Goal: Download file/media

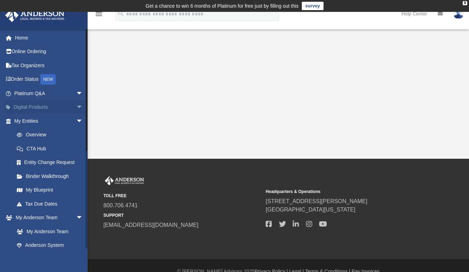
click at [76, 113] on span "arrow_drop_down" at bounding box center [83, 107] width 14 height 14
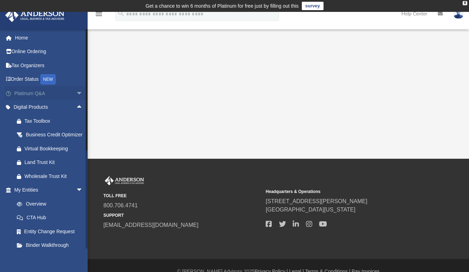
click at [76, 96] on span "arrow_drop_down" at bounding box center [83, 93] width 14 height 14
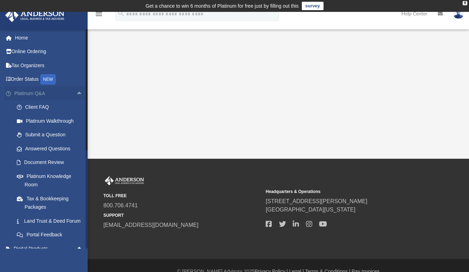
click at [76, 96] on span "arrow_drop_up" at bounding box center [83, 93] width 14 height 14
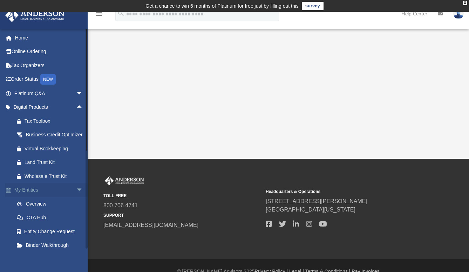
click at [76, 198] on span "arrow_drop_down" at bounding box center [83, 190] width 14 height 14
click at [76, 198] on span "arrow_drop_up" at bounding box center [83, 190] width 14 height 14
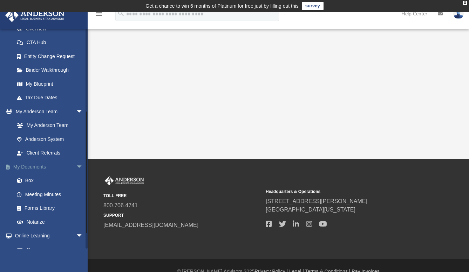
scroll to position [210, 0]
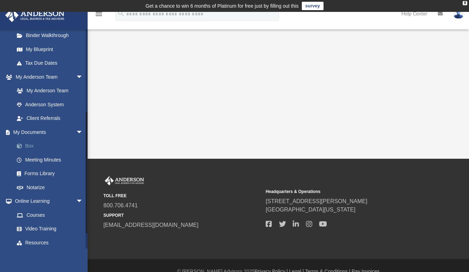
click at [36, 153] on link "Box" at bounding box center [52, 146] width 84 height 14
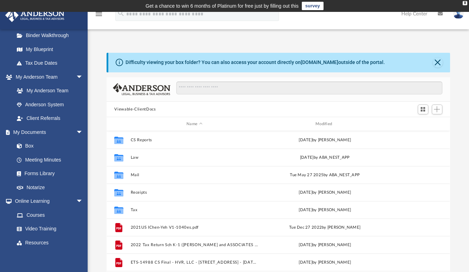
scroll to position [153, 337]
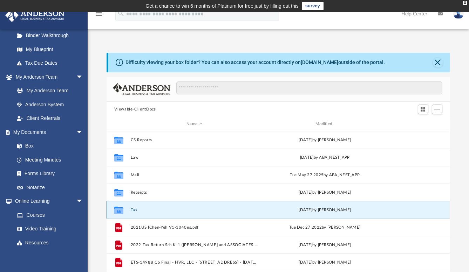
click at [136, 210] on button "Tax" at bounding box center [194, 210] width 127 height 5
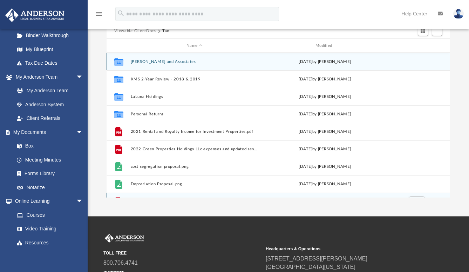
scroll to position [70, 0]
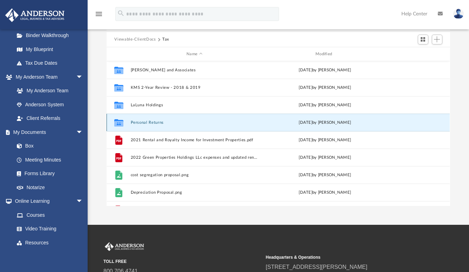
click at [154, 120] on button "Personal Returns" at bounding box center [194, 122] width 127 height 5
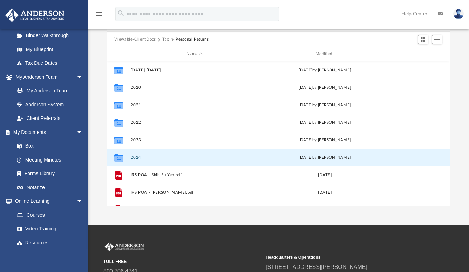
click at [134, 155] on button "2024" at bounding box center [194, 157] width 127 height 5
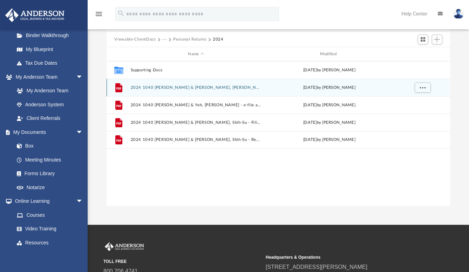
click at [206, 84] on div "File 2024 1040 [PERSON_NAME] & [PERSON_NAME], [PERSON_NAME] - Completed Copy.pd…" at bounding box center [277, 88] width 343 height 18
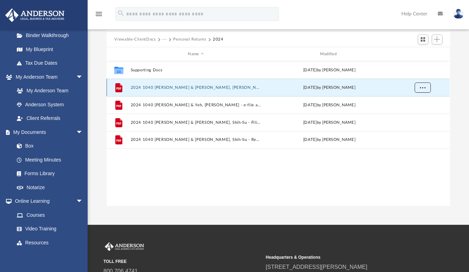
click at [426, 91] on button "More options" at bounding box center [422, 88] width 16 height 11
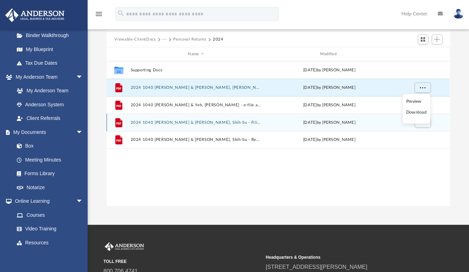
click at [420, 116] on li "Download" at bounding box center [416, 112] width 20 height 7
